Goal: Contribute content

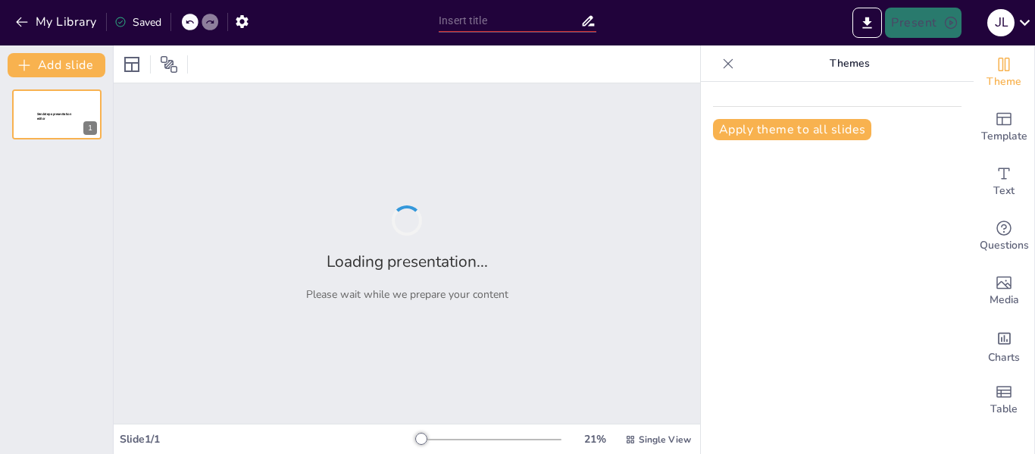
type input "[PERSON_NAME]: Un Ícono del Deporte"
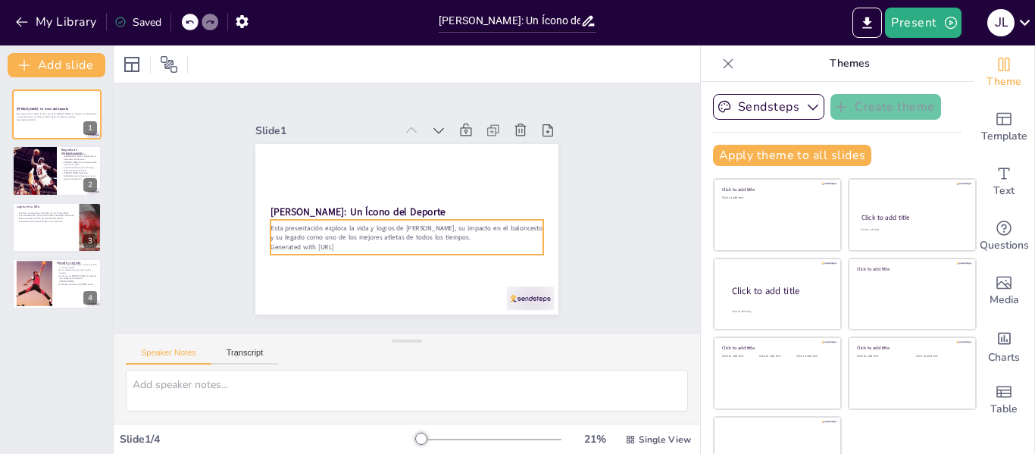
scroll to position [35, 0]
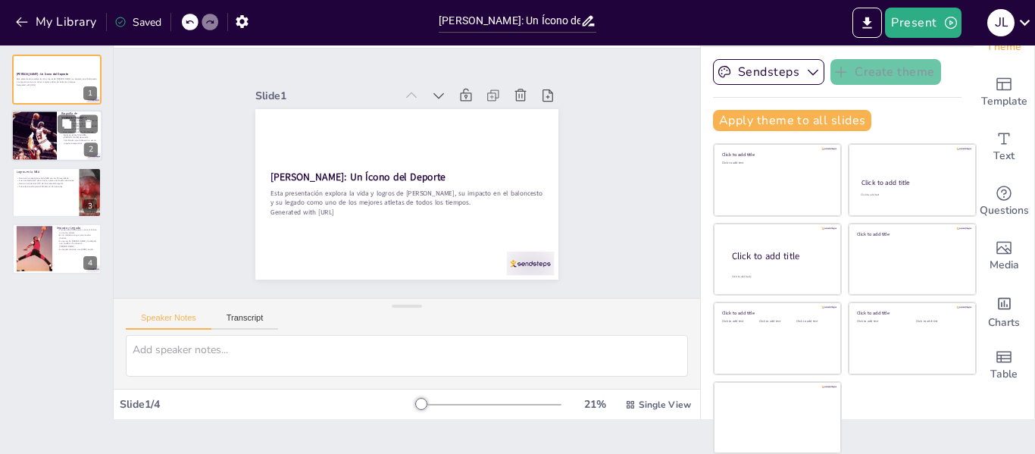
click at [51, 143] on div at bounding box center [34, 137] width 68 height 52
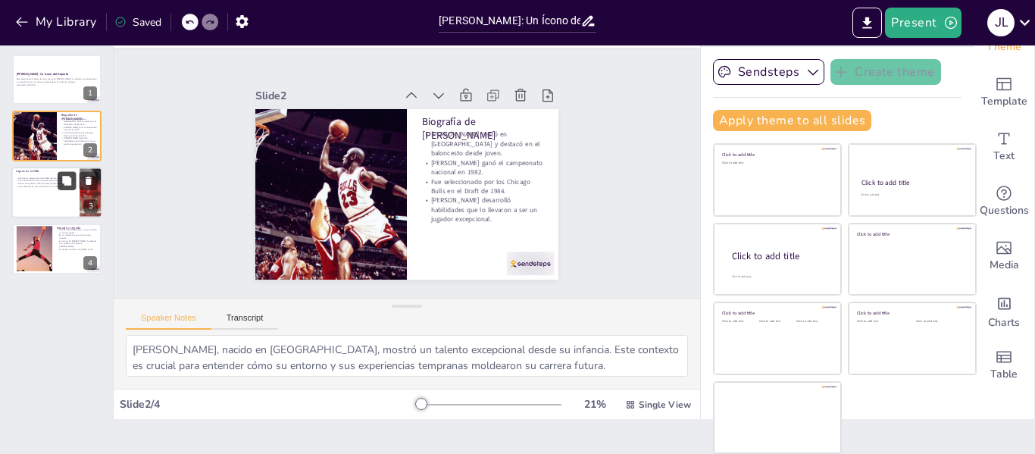
click at [64, 183] on icon at bounding box center [66, 180] width 9 height 9
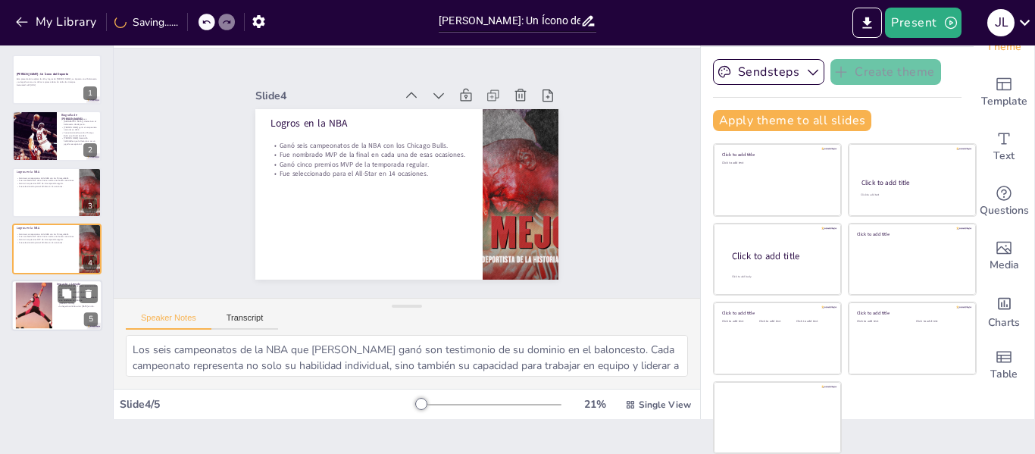
click at [53, 311] on div at bounding box center [56, 306] width 91 height 52
type textarea "La transformación que [PERSON_NAME] trajo al baloncesto es innegable. Su estilo…"
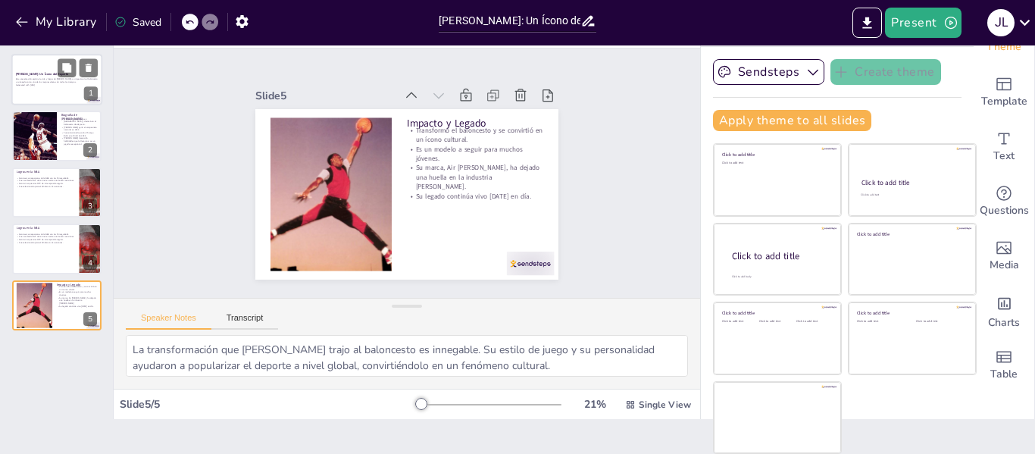
click at [60, 92] on div at bounding box center [56, 80] width 91 height 52
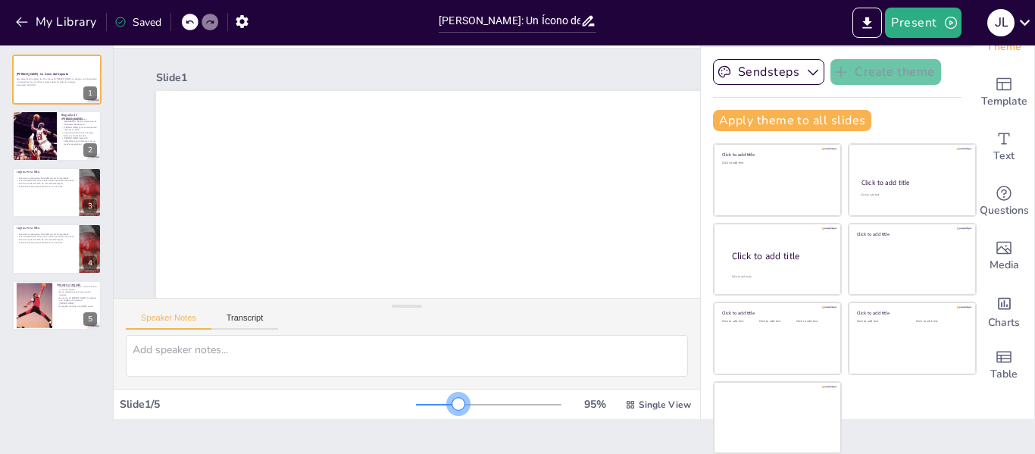
click at [437, 409] on div at bounding box center [489, 405] width 146 height 12
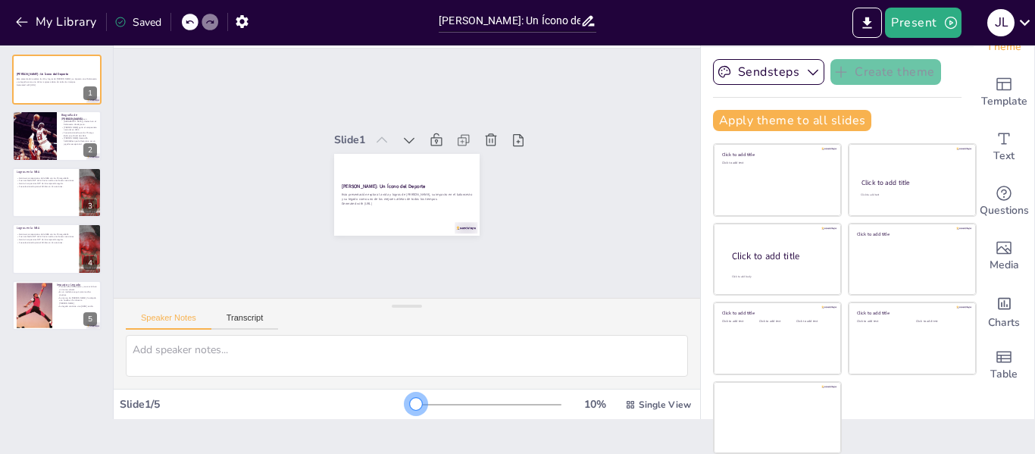
drag, startPoint x: 436, startPoint y: 409, endPoint x: 361, endPoint y: 410, distance: 75.0
click at [361, 410] on div "Slide 1 / 5 10 % Single View" at bounding box center [407, 405] width 587 height 24
click at [771, 79] on button "Sendsteps" at bounding box center [768, 72] width 111 height 26
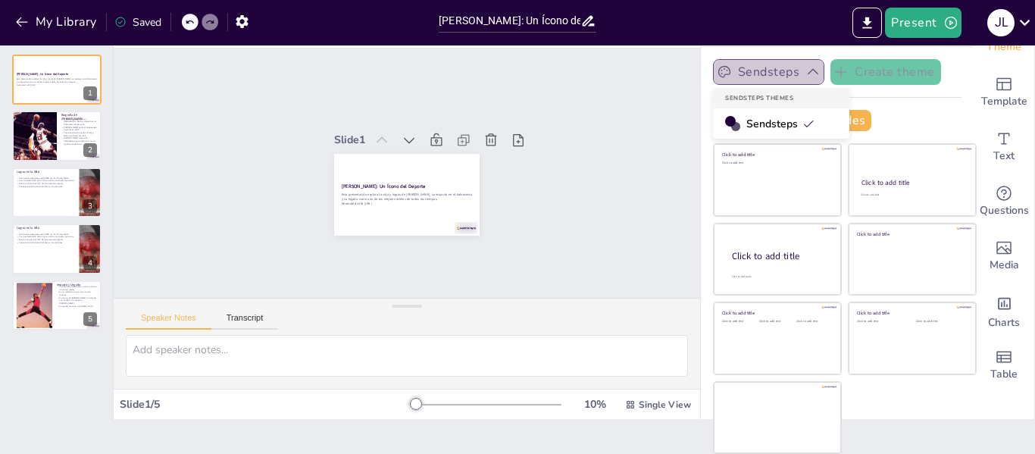
click at [771, 79] on button "Sendsteps" at bounding box center [768, 72] width 111 height 26
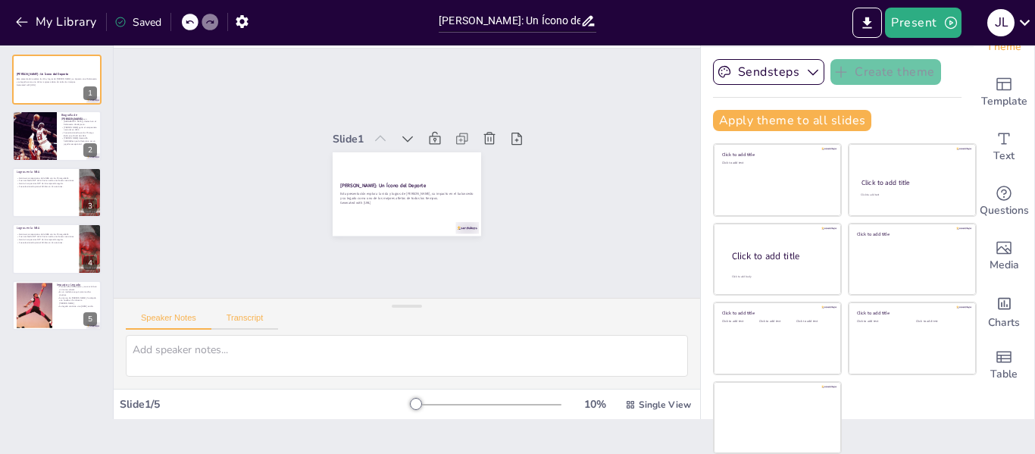
click at [252, 315] on button "Transcript" at bounding box center [244, 321] width 67 height 17
click at [160, 329] on button "Speaker Notes" at bounding box center [169, 321] width 86 height 17
click at [70, 155] on div at bounding box center [56, 137] width 91 height 52
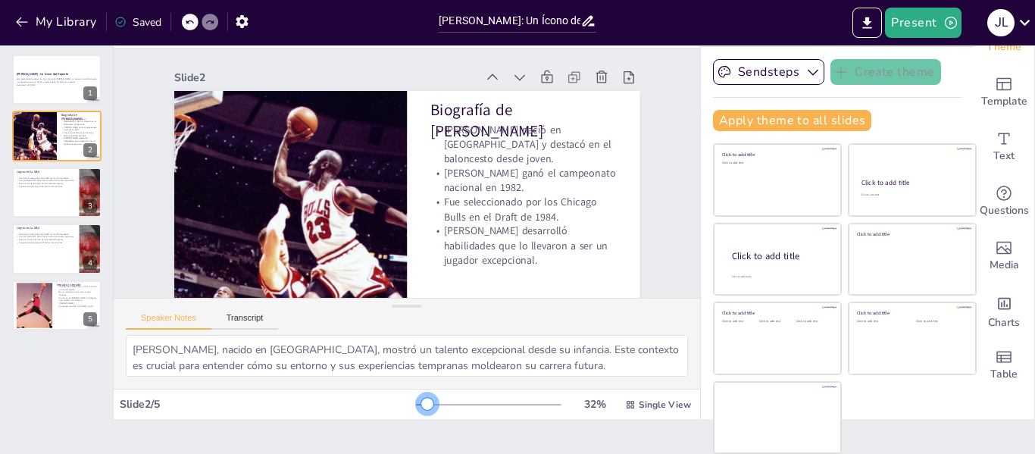
click at [416, 405] on div at bounding box center [489, 405] width 146 height 12
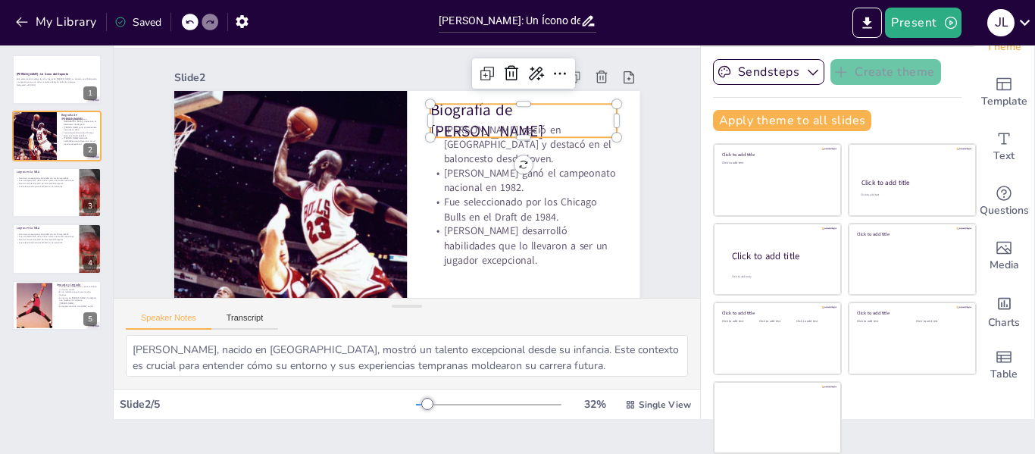
click at [502, 105] on p "Biografía de [PERSON_NAME]" at bounding box center [531, 145] width 191 height 81
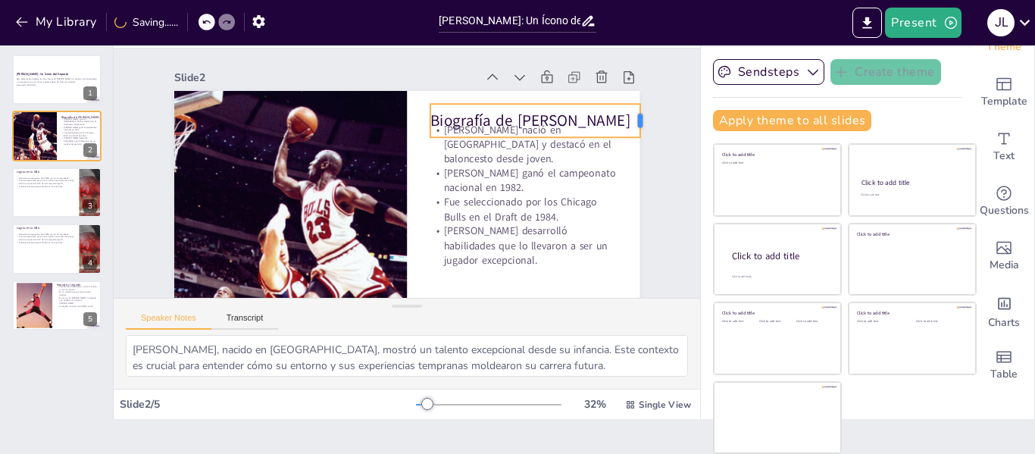
drag, startPoint x: 604, startPoint y: 117, endPoint x: 628, endPoint y: 119, distance: 23.5
click at [640, 119] on div at bounding box center [646, 120] width 12 height 33
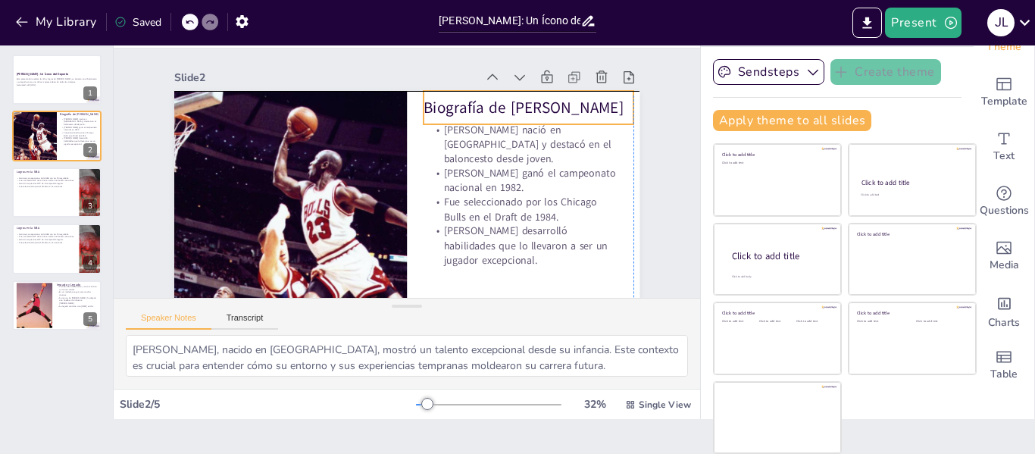
drag, startPoint x: 552, startPoint y: 116, endPoint x: 545, endPoint y: 108, distance: 10.8
click at [545, 108] on p "Biografía de [PERSON_NAME]" at bounding box center [543, 148] width 206 height 86
click at [637, 136] on div "Slide 1 [PERSON_NAME]: Un Ícono del Deporte Esta presentación explora la vida y…" at bounding box center [396, 199] width 627 height 502
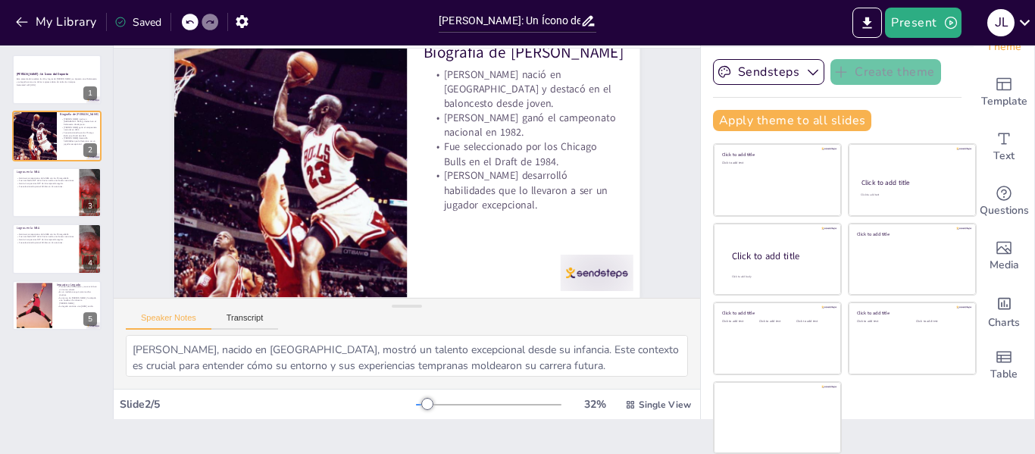
scroll to position [67, 0]
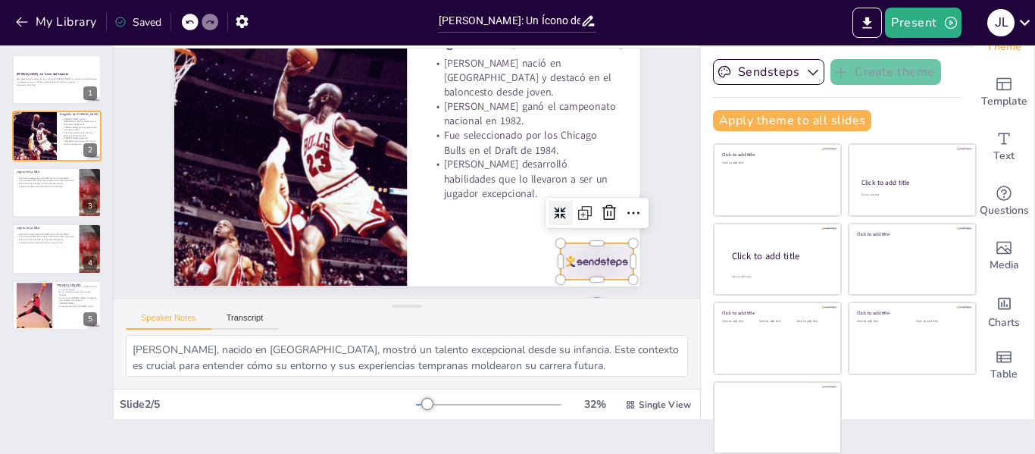
click at [590, 274] on div at bounding box center [574, 299] width 79 height 51
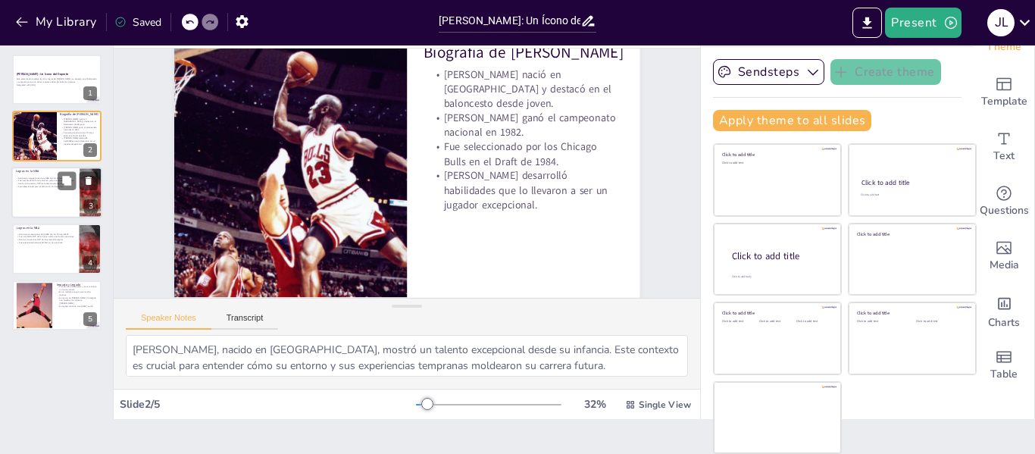
click at [56, 190] on div "Ganó seis campeonatos de la NBA con los Chicago Bulls. Fue nombrado MVP de la f…" at bounding box center [45, 182] width 59 height 17
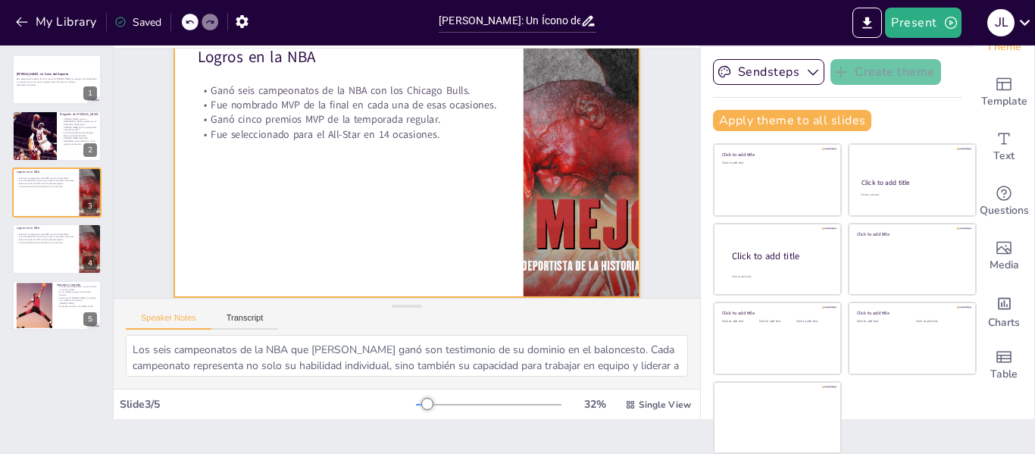
scroll to position [0, 0]
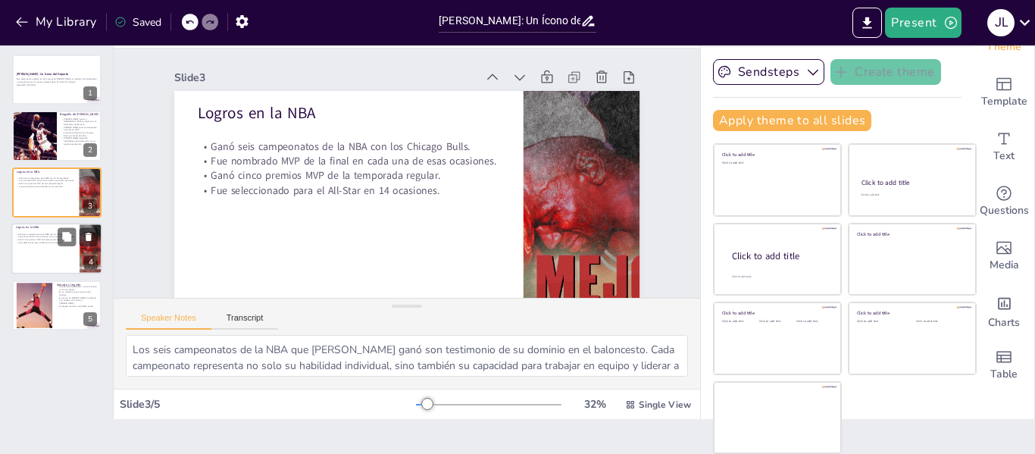
click at [51, 263] on div at bounding box center [56, 249] width 91 height 52
click at [56, 257] on div at bounding box center [56, 249] width 91 height 52
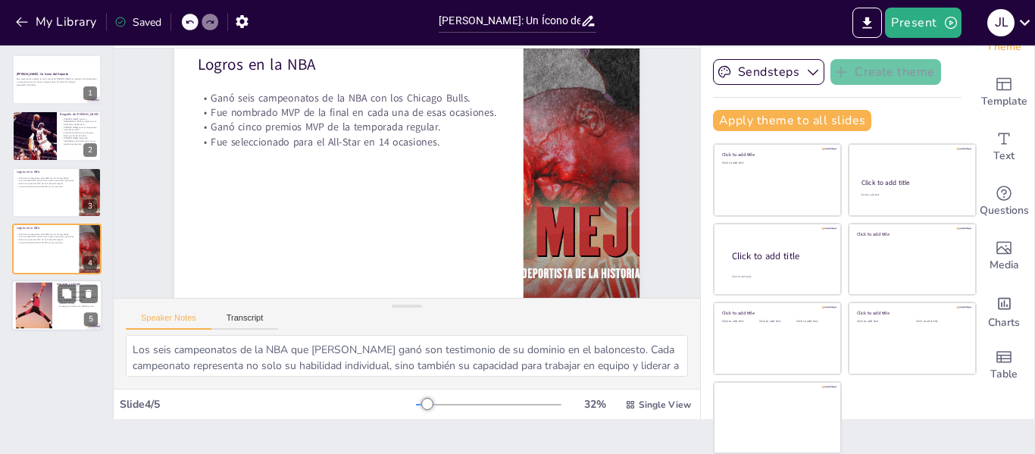
click at [61, 323] on div at bounding box center [56, 306] width 91 height 52
type textarea "La transformación que [PERSON_NAME] trajo al baloncesto es innegable. Su estilo…"
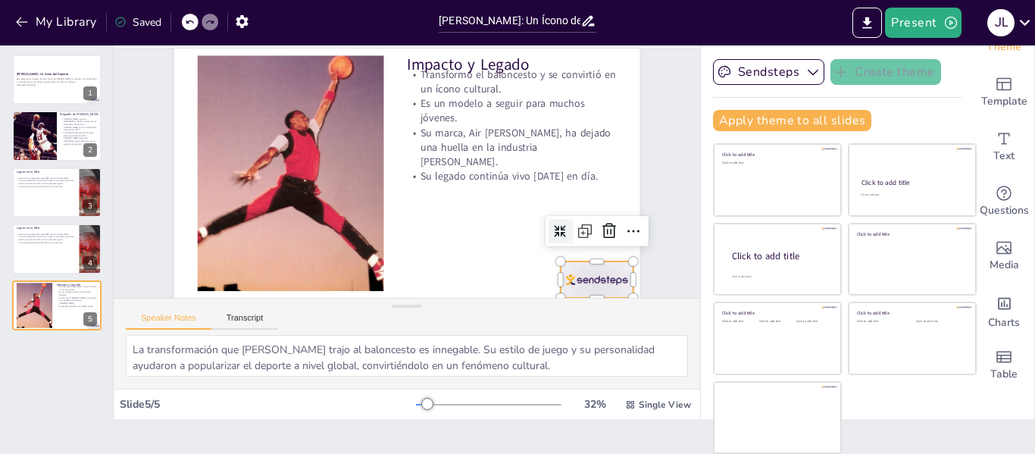
click at [605, 291] on div at bounding box center [570, 316] width 79 height 51
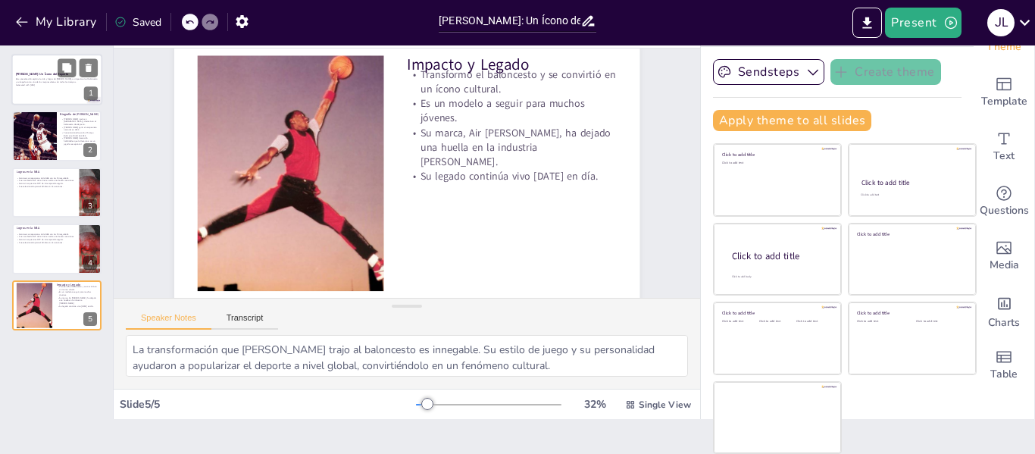
click at [45, 77] on div "Esta presentación explora la vida y logros de [PERSON_NAME], su impacto en el b…" at bounding box center [57, 82] width 82 height 11
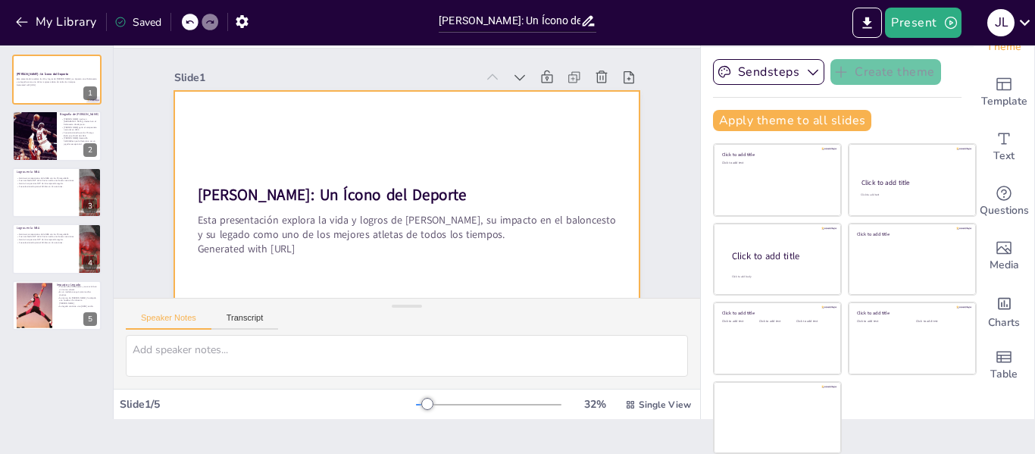
scroll to position [67, 0]
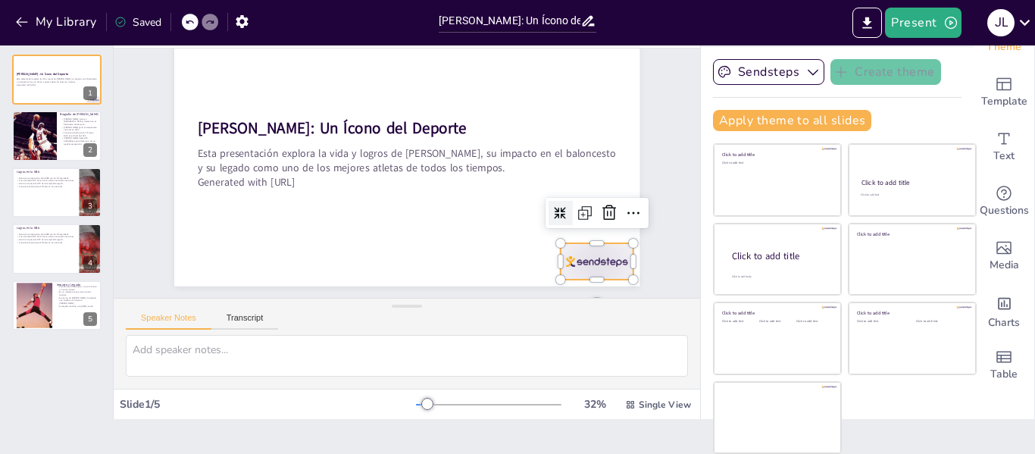
click at [386, 338] on div at bounding box center [360, 377] width 51 height 79
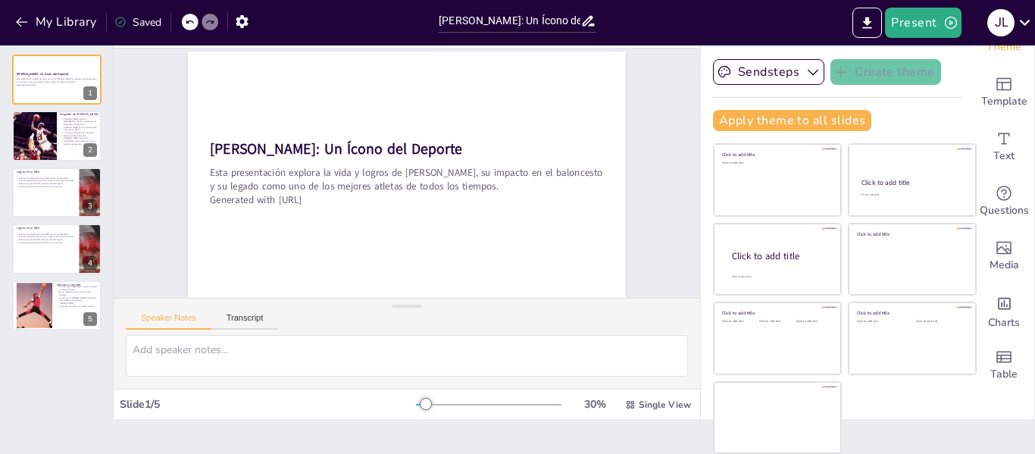
scroll to position [51, 0]
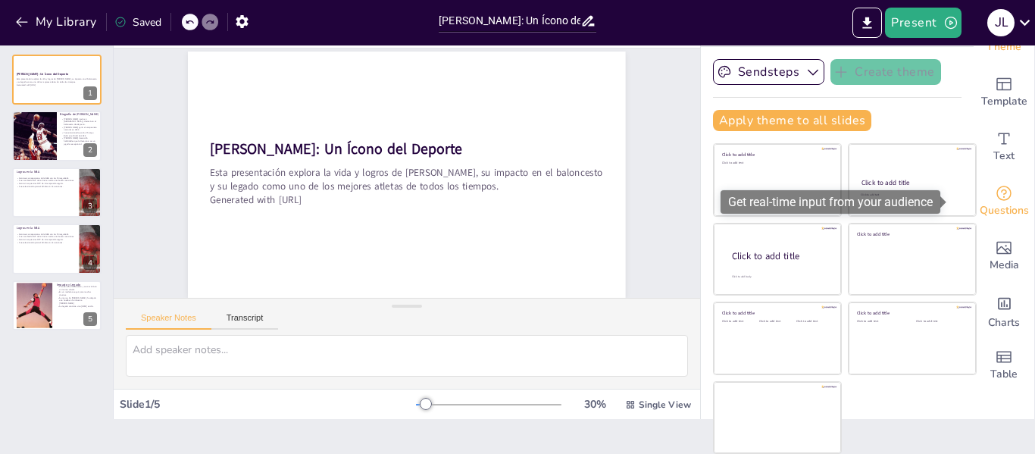
click at [995, 196] on icon "Get real-time input from your audience" at bounding box center [1004, 193] width 18 height 18
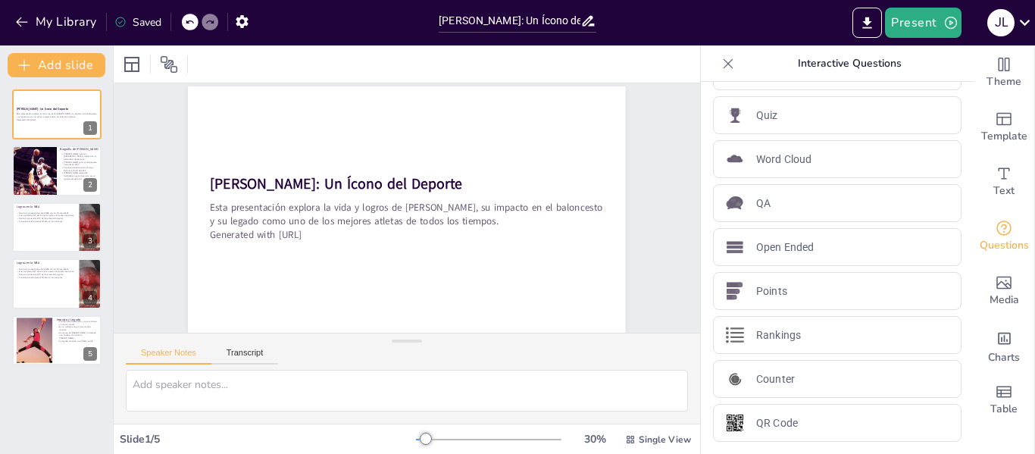
scroll to position [0, 0]
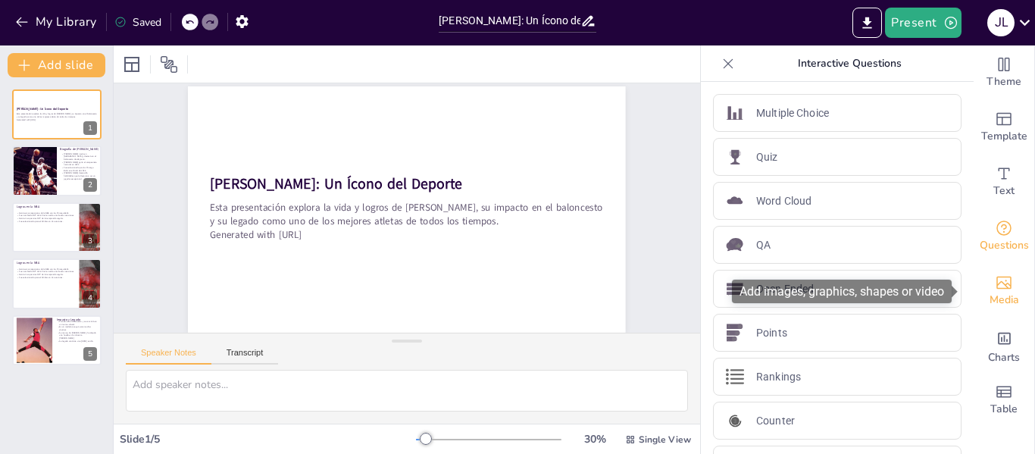
click at [982, 312] on div "Media" at bounding box center [1004, 291] width 61 height 55
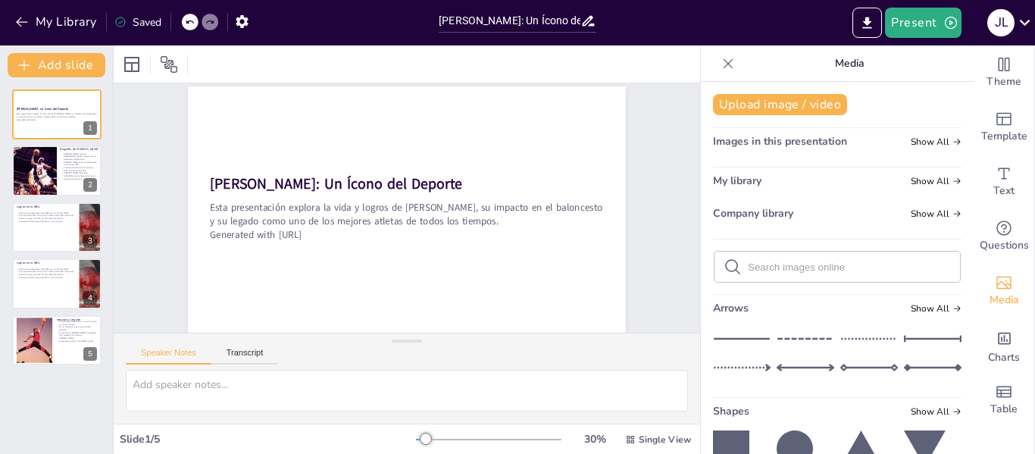
click at [656, 98] on div "Slide 1 [PERSON_NAME]: Un Ícono del Deporte Esta presentación explora la vida y…" at bounding box center [413, 189] width 586 height 436
click at [724, 60] on icon at bounding box center [729, 63] width 10 height 10
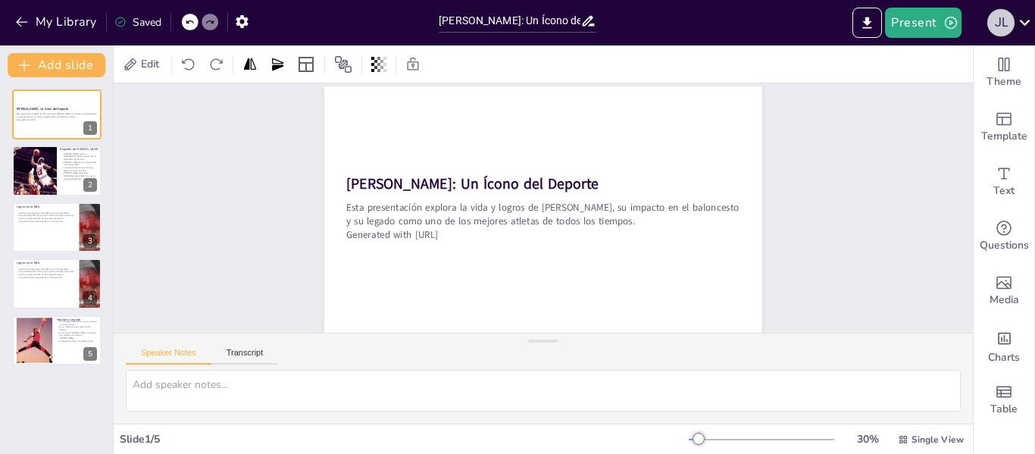
click at [1004, 20] on div "J L" at bounding box center [1001, 22] width 27 height 27
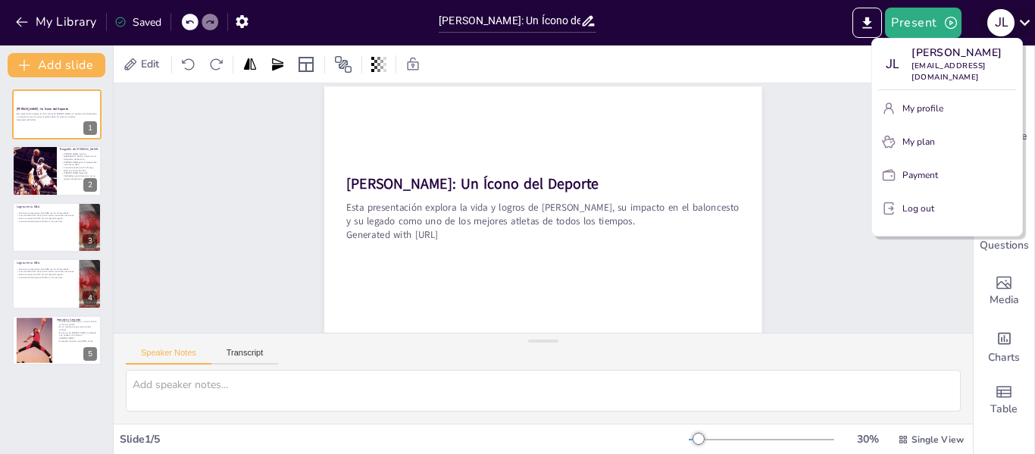
click at [1004, 20] on div at bounding box center [517, 227] width 1035 height 454
